Goal: Task Accomplishment & Management: Complete application form

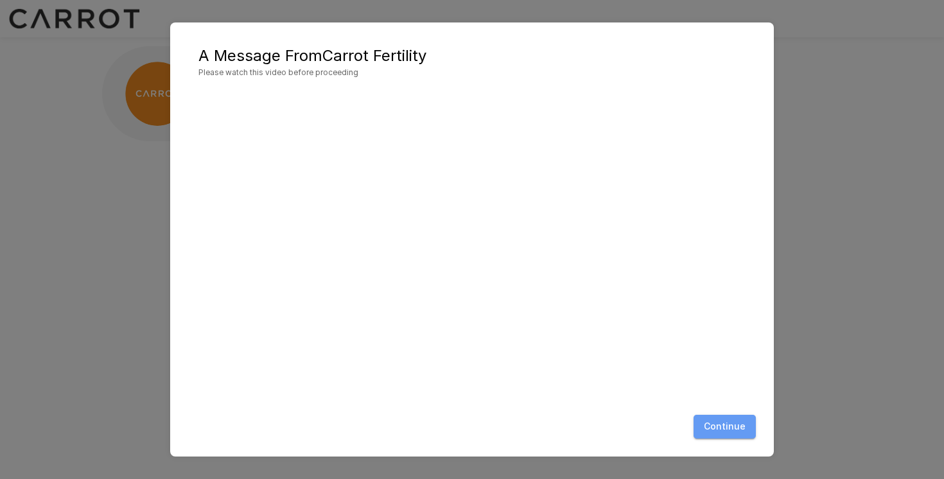
click at [732, 423] on button "Continue" at bounding box center [724, 427] width 62 height 24
click at [729, 438] on div "Continue" at bounding box center [472, 426] width 578 height 34
click at [726, 433] on button "Continue" at bounding box center [724, 427] width 62 height 24
